Goal: Task Accomplishment & Management: Complete application form

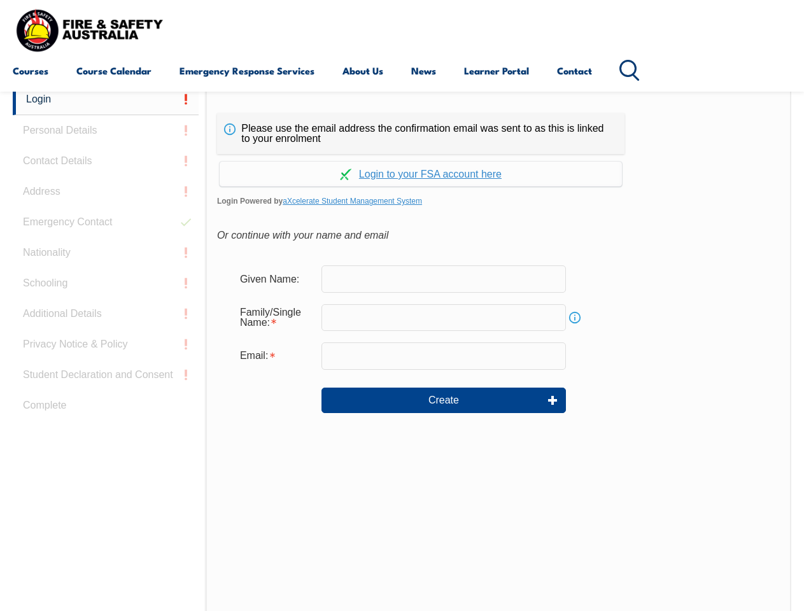
click at [402, 155] on div "Continue with Google Continue with Apple Continue with Facebook Continue with a…" at bounding box center [420, 170] width 407 height 32
click at [402, 348] on input "email" at bounding box center [443, 355] width 244 height 27
click at [106, 99] on link "Login" at bounding box center [106, 99] width 186 height 31
click at [106, 131] on div "Login Personal Details Contact Details Address Emergency Contact Nationality Sc…" at bounding box center [109, 402] width 193 height 636
click at [106, 161] on div "Login Personal Details Contact Details Address Emergency Contact Nationality Sc…" at bounding box center [109, 401] width 193 height 636
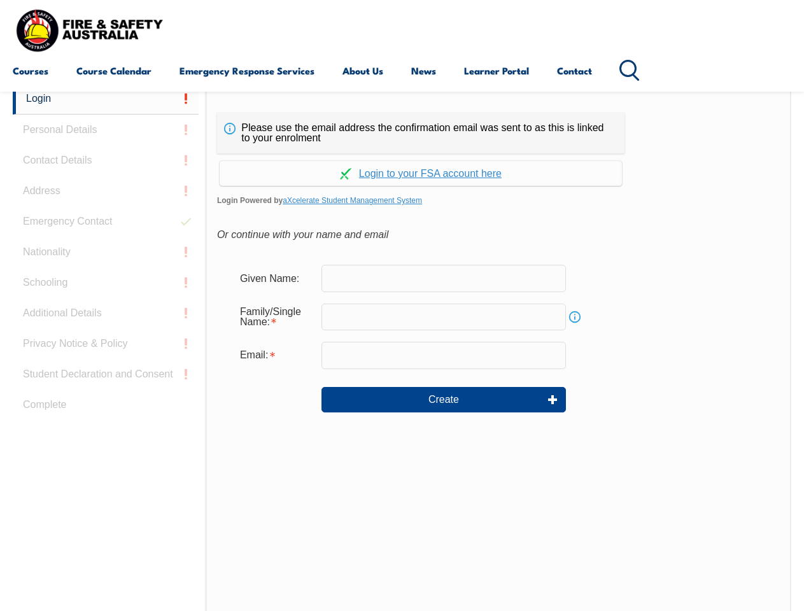
click at [106, 192] on div "Login Personal Details Contact Details Address Emergency Contact Nationality Sc…" at bounding box center [109, 401] width 193 height 636
click at [106, 222] on div "Login Personal Details Contact Details Address Emergency Contact Nationality Sc…" at bounding box center [109, 401] width 193 height 636
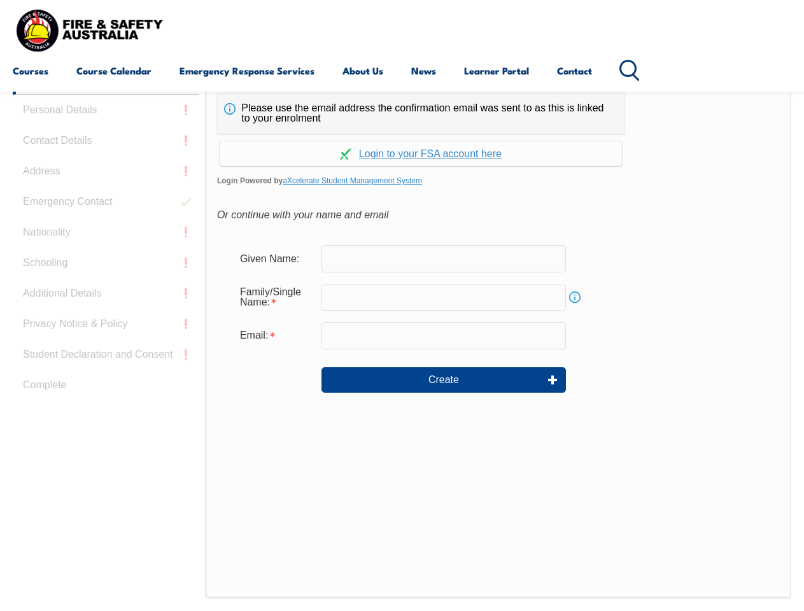
click at [106, 253] on div "Login Personal Details Contact Details Address Emergency Contact Nationality Sc…" at bounding box center [109, 382] width 193 height 636
click at [106, 283] on div "Login Personal Details Contact Details Address Emergency Contact Nationality Sc…" at bounding box center [109, 382] width 193 height 636
click at [106, 314] on div "Login Personal Details Contact Details Address Emergency Contact Nationality Sc…" at bounding box center [109, 382] width 193 height 636
